Goal: Transaction & Acquisition: Obtain resource

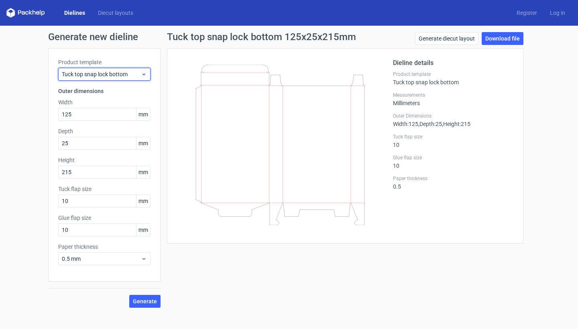
click at [131, 75] on span "Tuck top snap lock bottom" at bounding box center [101, 74] width 79 height 8
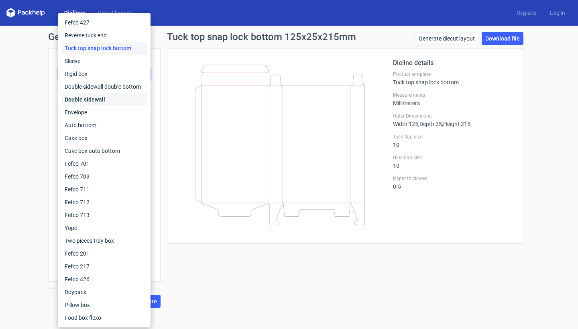
click at [119, 98] on div "Double sidewall" at bounding box center [104, 99] width 86 height 13
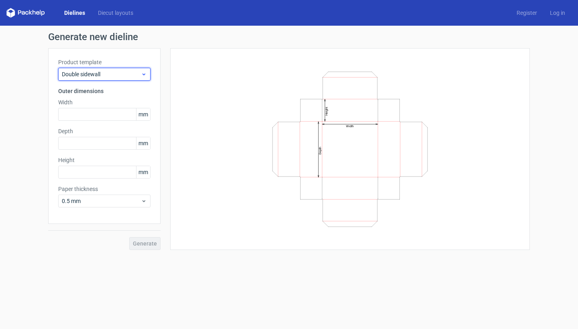
click at [119, 77] on span "Double sidewall" at bounding box center [101, 74] width 79 height 8
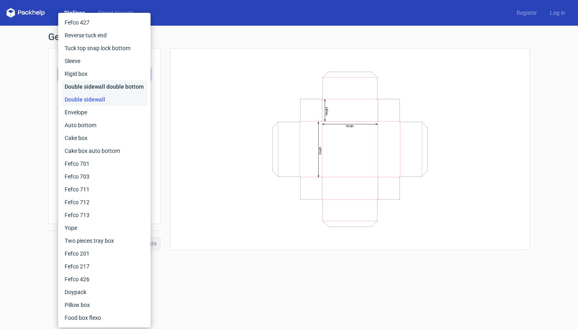
click at [119, 90] on div "Double sidewall double bottom" at bounding box center [104, 86] width 86 height 13
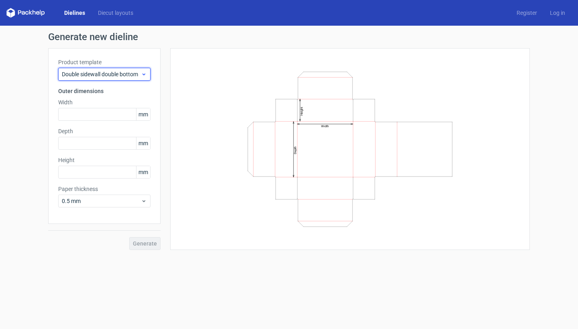
click at [124, 77] on span "Double sidewall double bottom" at bounding box center [101, 74] width 79 height 8
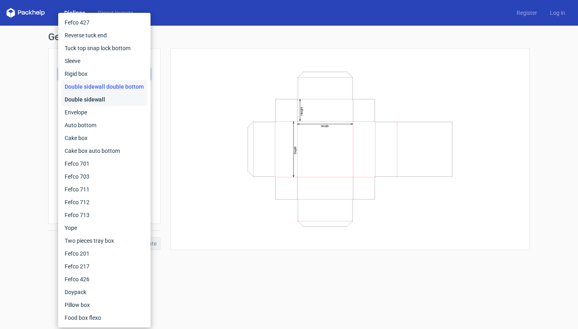
click at [119, 99] on div "Double sidewall" at bounding box center [104, 99] width 86 height 13
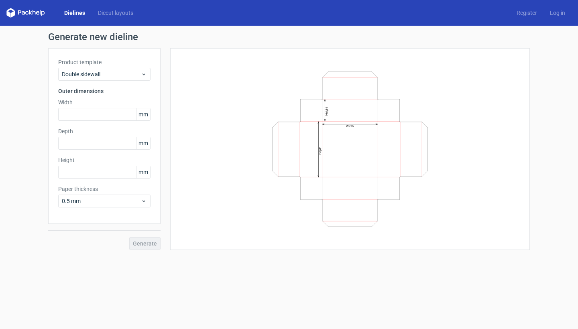
click at [120, 83] on div "Product template Double sidewall Outer dimensions Width mm Depth mm Height mm P…" at bounding box center [104, 136] width 112 height 176
click at [120, 75] on span "Double sidewall" at bounding box center [101, 74] width 79 height 8
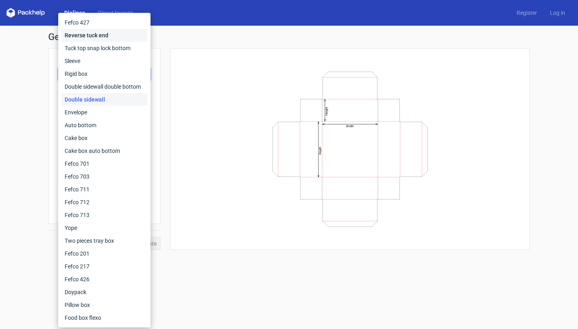
click at [108, 40] on div "Reverse tuck end" at bounding box center [104, 35] width 86 height 13
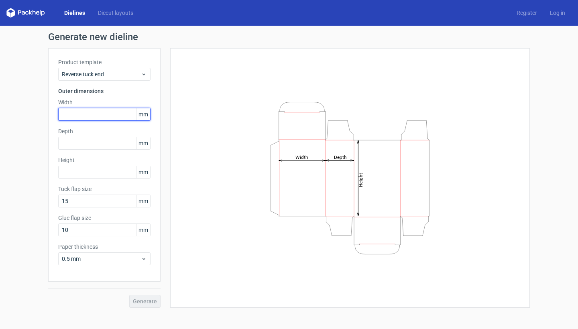
click at [100, 118] on input "text" at bounding box center [104, 114] width 92 height 13
drag, startPoint x: 81, startPoint y: 115, endPoint x: 53, endPoint y: 114, distance: 28.1
click at [53, 114] on div "Product template Reverse tuck end Outer dimensions Width 212 mm Depth mm Height…" at bounding box center [104, 165] width 112 height 234
type input "125"
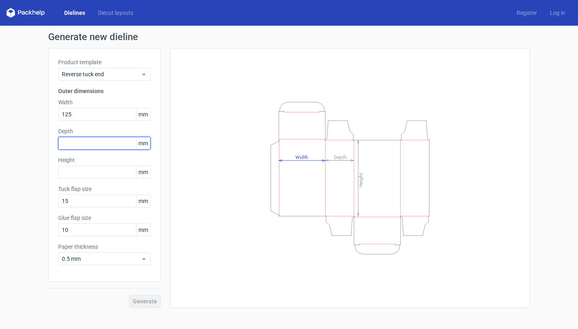
click at [98, 144] on input "text" at bounding box center [104, 143] width 92 height 13
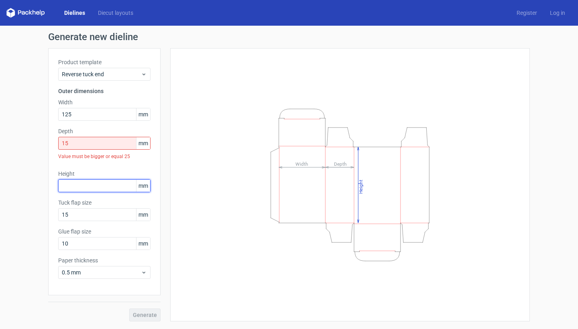
click at [98, 169] on div "Product template Reverse tuck end Outer dimensions Width 125 mm Depth 15 mm Val…" at bounding box center [104, 171] width 112 height 247
drag, startPoint x: 97, startPoint y: 145, endPoint x: 58, endPoint y: 140, distance: 39.2
click at [58, 140] on input "15" at bounding box center [104, 143] width 92 height 13
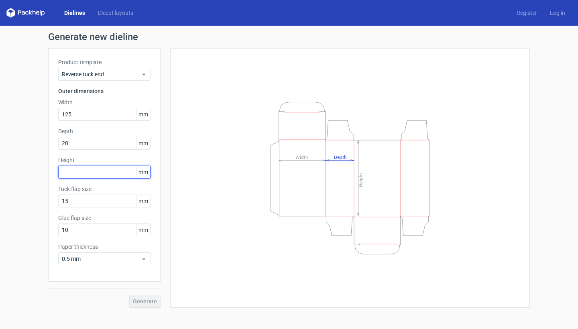
click at [67, 171] on div "Height mm" at bounding box center [104, 167] width 92 height 22
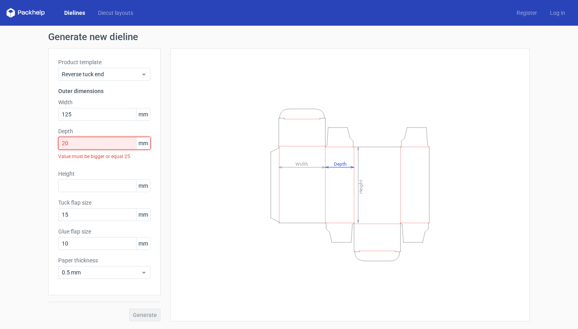
click at [87, 140] on input "20" at bounding box center [104, 143] width 92 height 13
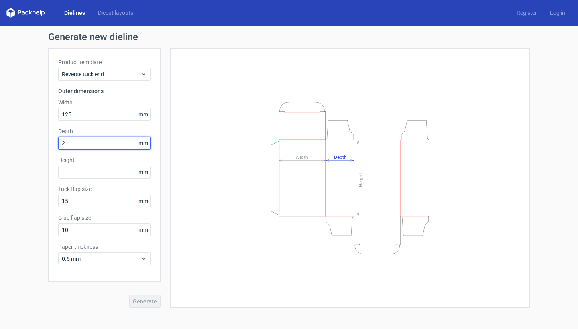
type input "25"
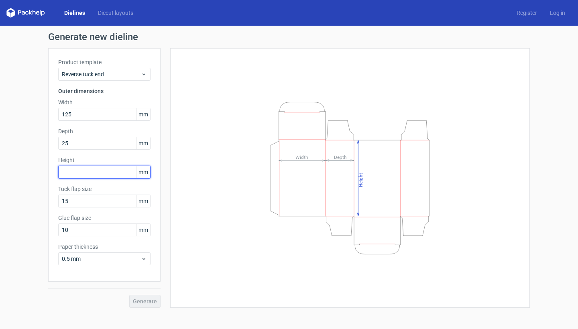
click at [100, 171] on input "text" at bounding box center [104, 172] width 92 height 13
type input "212"
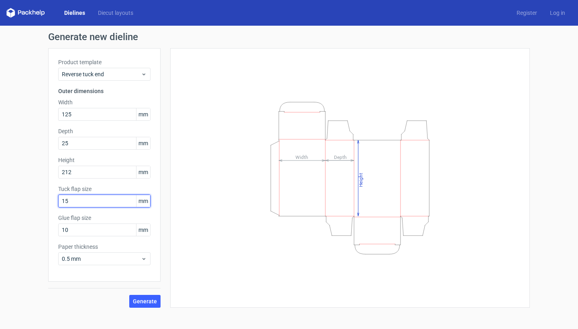
click at [101, 204] on input "15" at bounding box center [104, 201] width 92 height 13
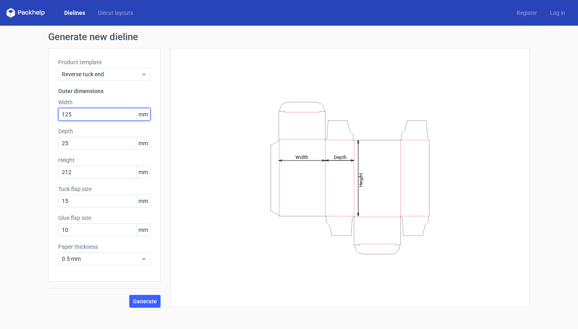
click at [98, 118] on input "125" at bounding box center [104, 114] width 92 height 13
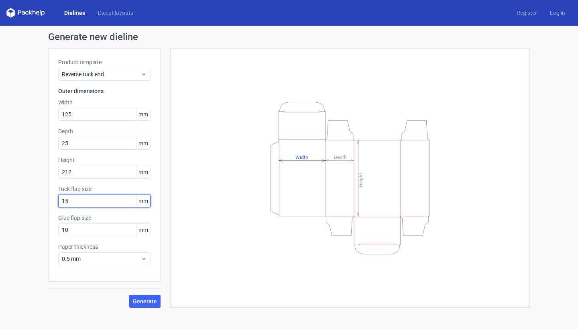
click at [96, 200] on input "15" at bounding box center [104, 201] width 92 height 13
click at [83, 143] on input "25" at bounding box center [104, 143] width 92 height 13
click at [109, 175] on input "212" at bounding box center [104, 172] width 92 height 13
click at [141, 305] on button "Generate" at bounding box center [144, 301] width 31 height 13
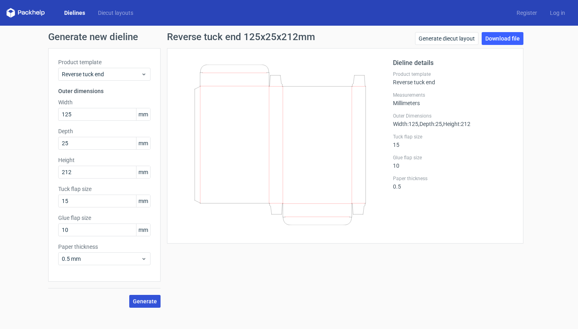
click at [152, 302] on span "Generate" at bounding box center [145, 302] width 24 height 6
click at [509, 41] on link "Download file" at bounding box center [503, 38] width 42 height 13
